Goal: Transaction & Acquisition: Purchase product/service

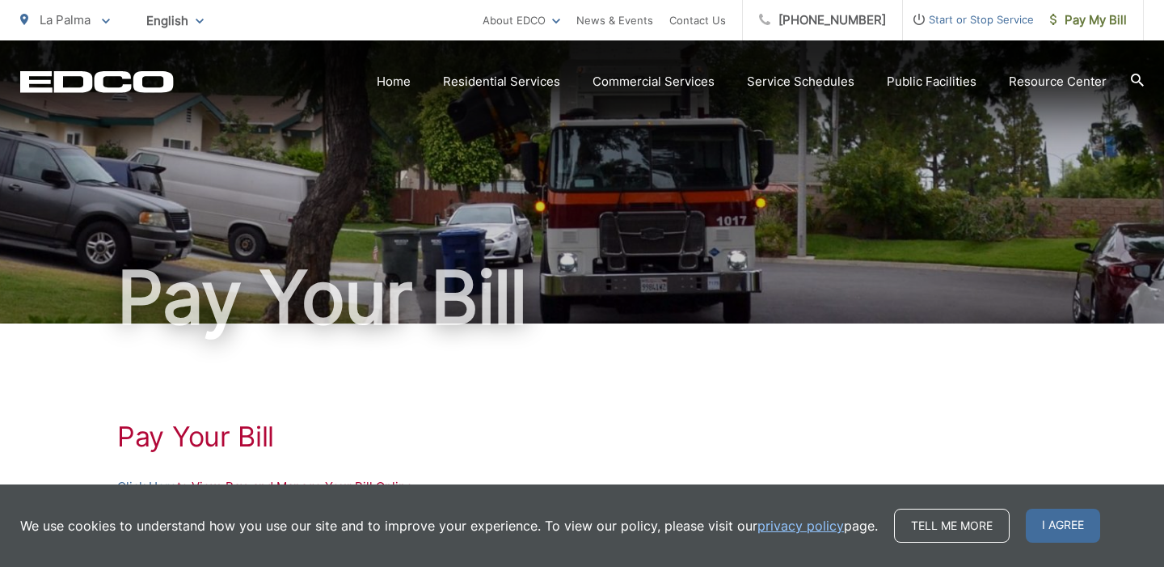
scroll to position [159, 0]
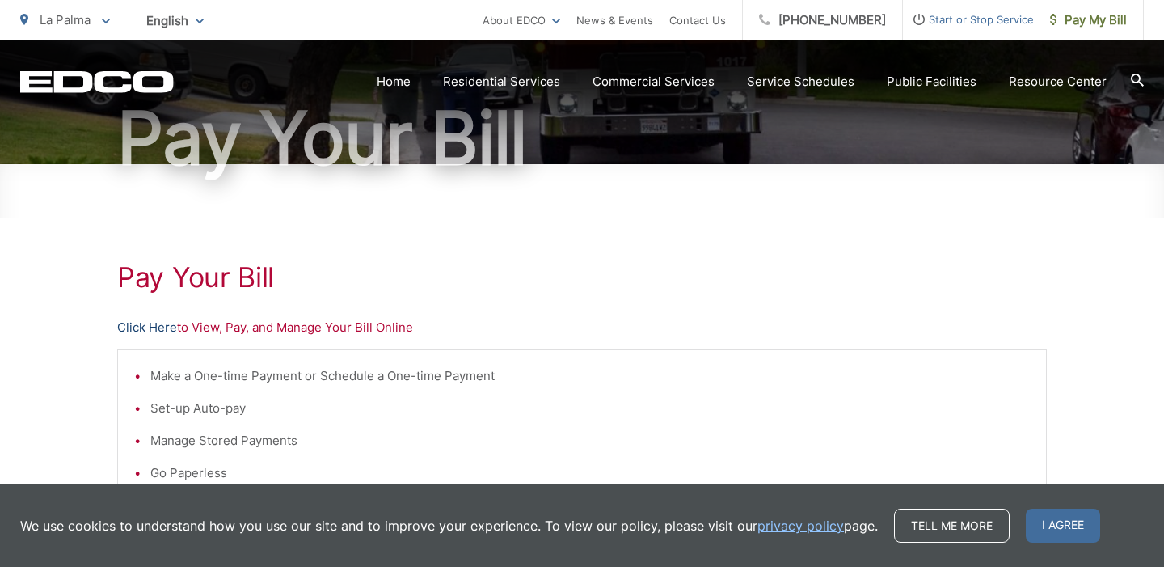
click at [164, 328] on link "Click Here" at bounding box center [147, 327] width 60 height 19
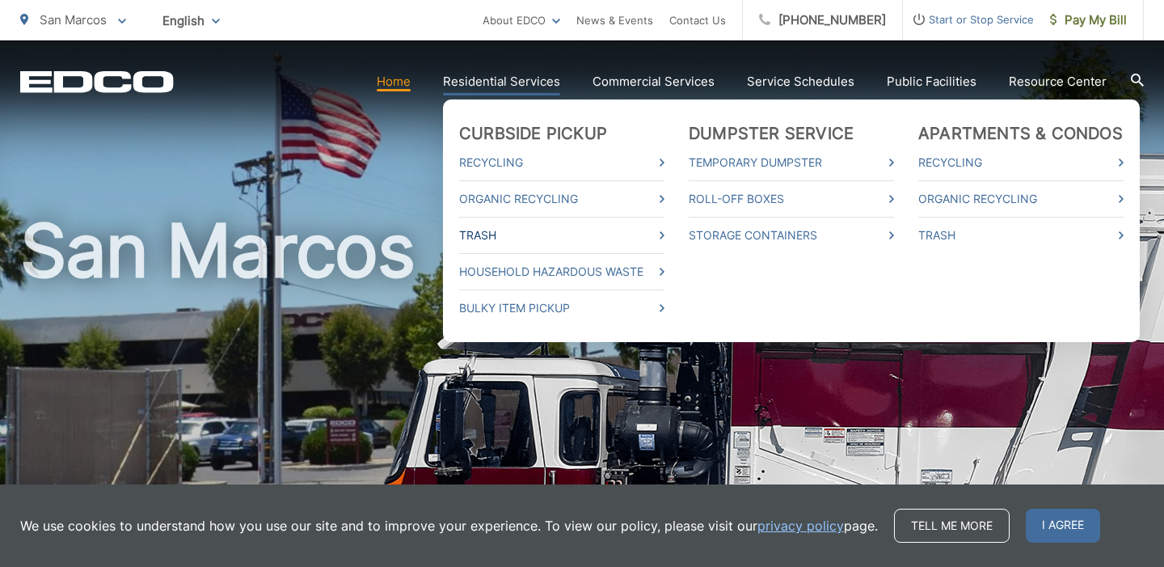
click at [495, 232] on link "Trash" at bounding box center [561, 235] width 205 height 19
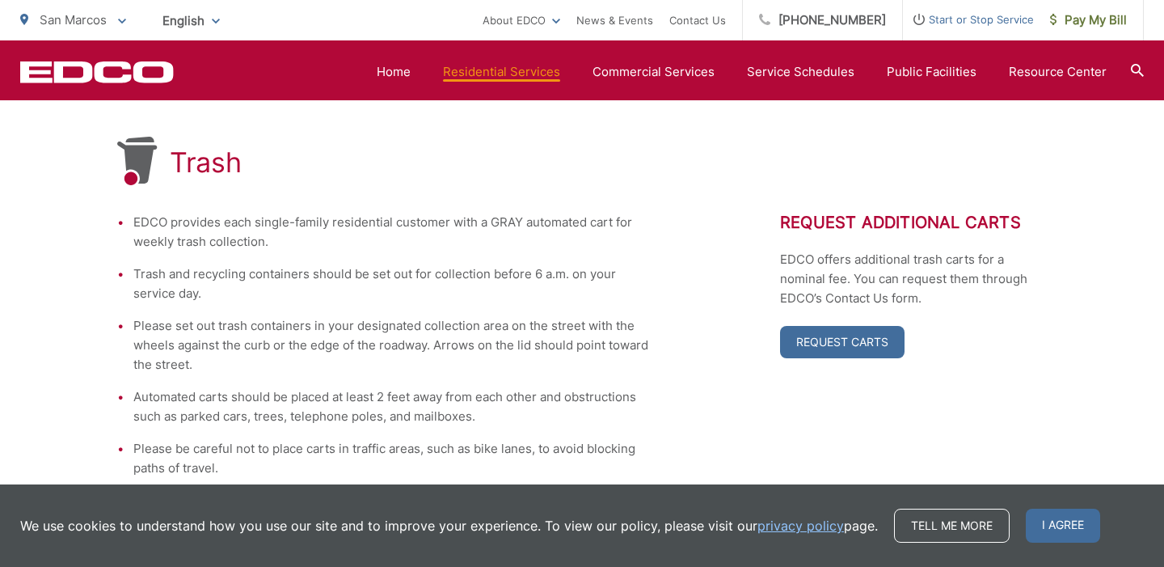
scroll to position [285, 0]
click at [1068, 525] on span "I agree" at bounding box center [1063, 526] width 74 height 34
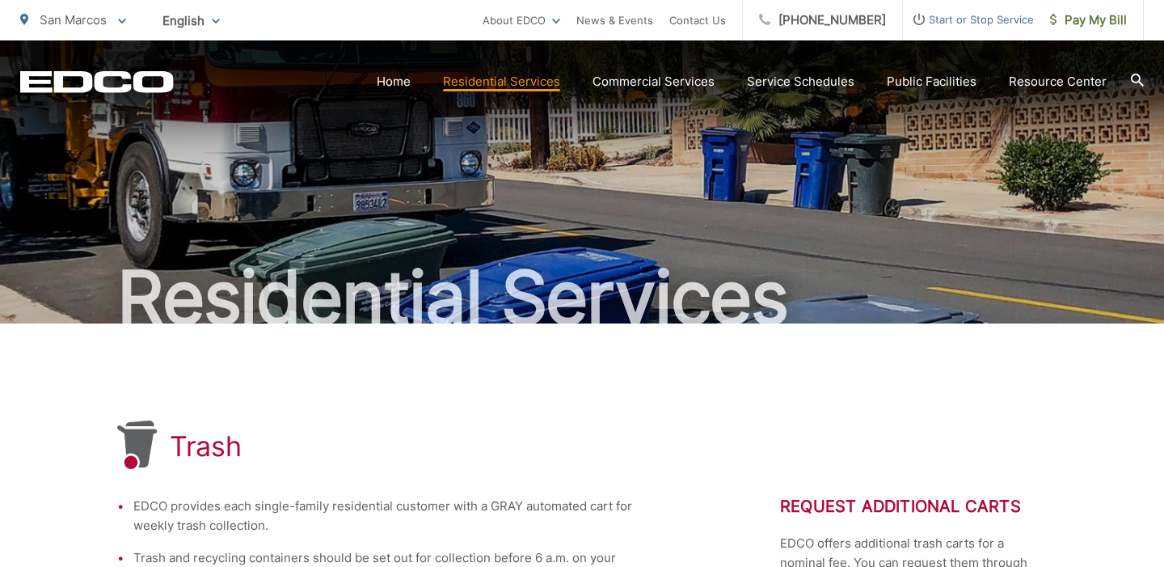
scroll to position [0, 0]
click at [1068, 32] on link "Pay My Bill" at bounding box center [1089, 20] width 110 height 40
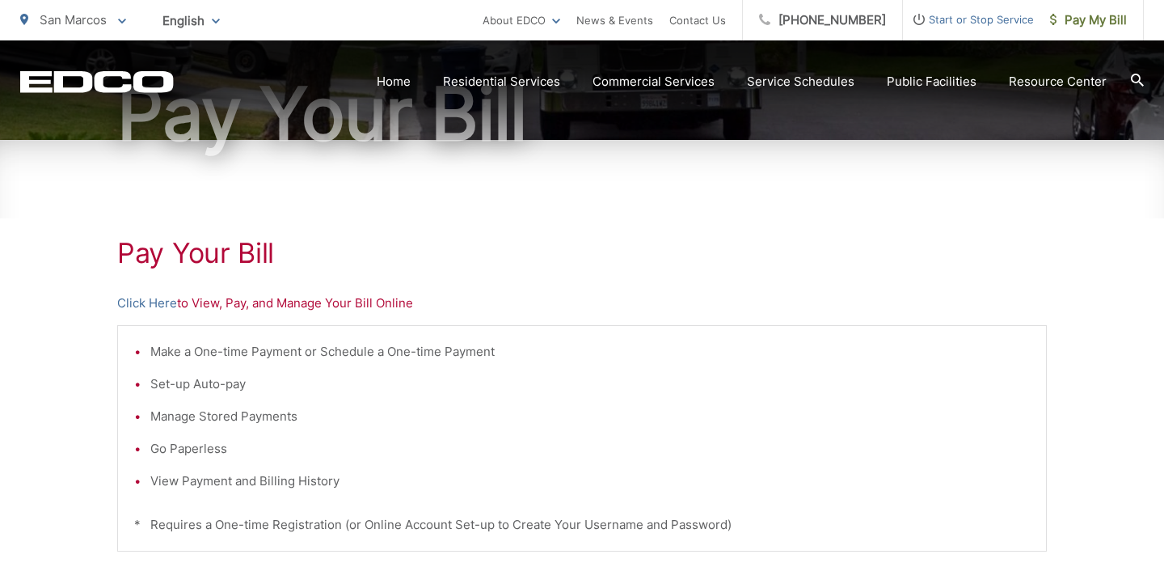
scroll to position [297, 0]
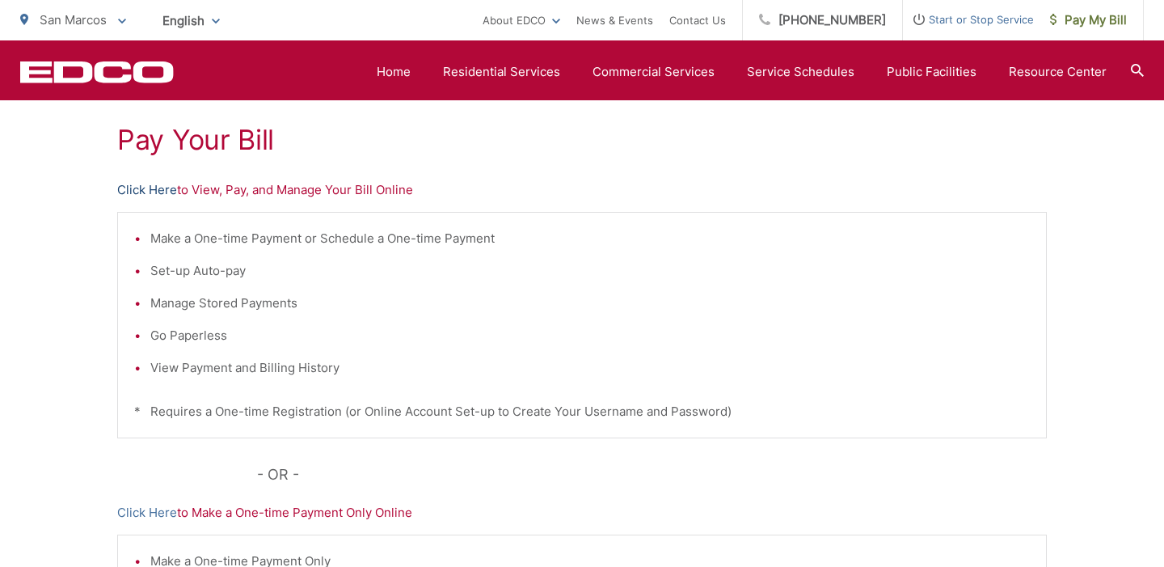
click at [144, 192] on link "Click Here" at bounding box center [147, 189] width 60 height 19
